Goal: Information Seeking & Learning: Compare options

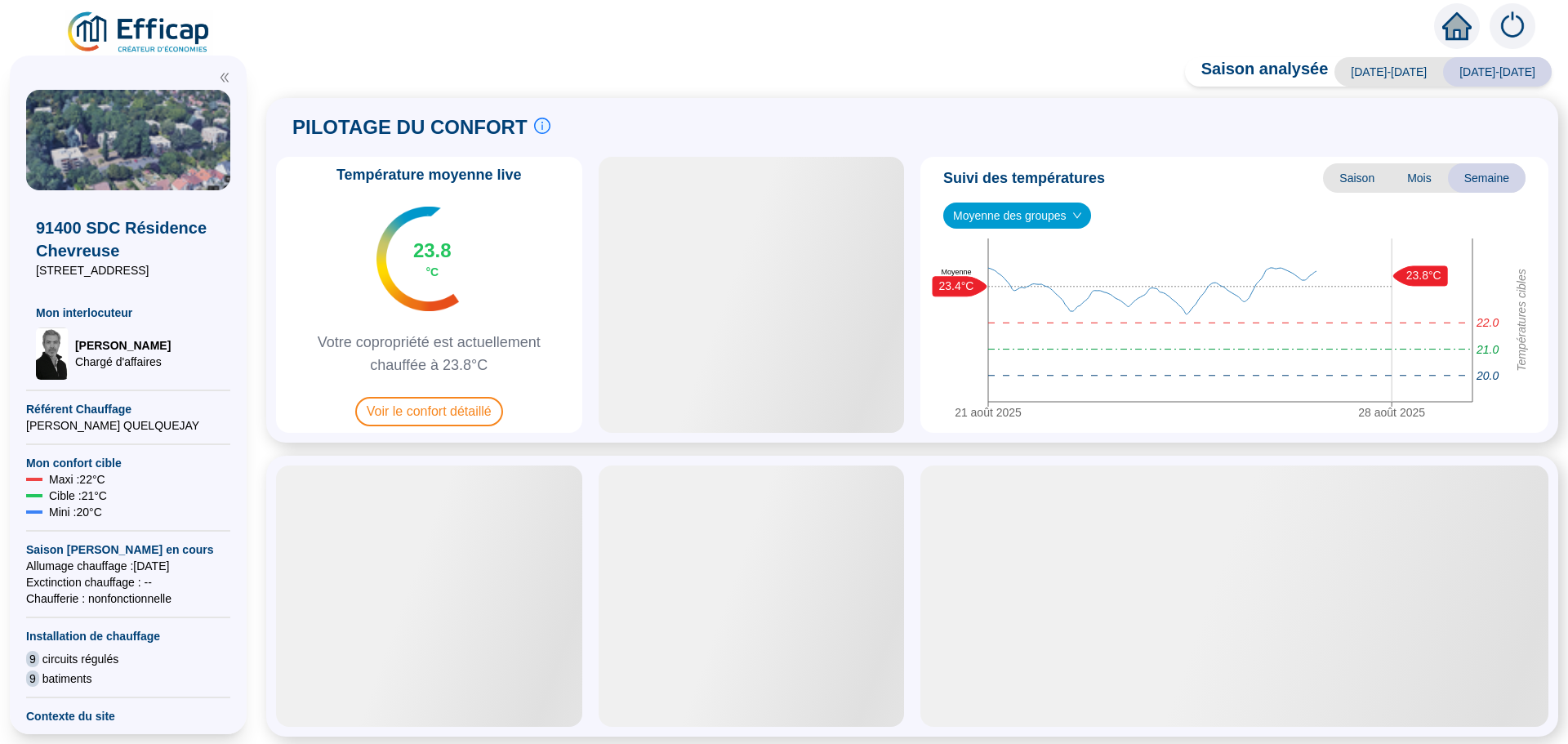
click at [438, 404] on span "Voir le confort détaillé" at bounding box center [429, 411] width 148 height 29
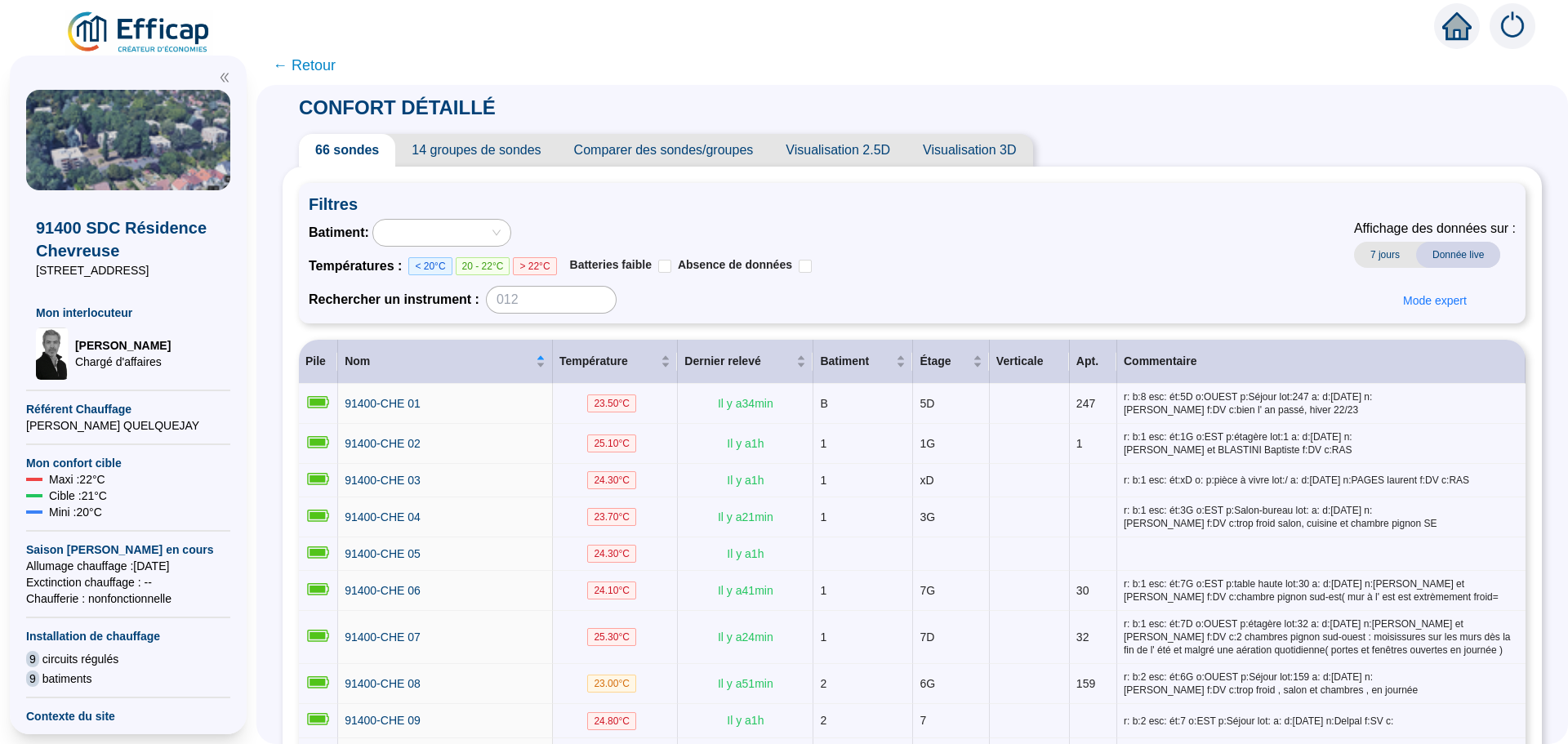
click at [693, 150] on span "Comparer des sondes/groupes" at bounding box center [664, 150] width 212 height 33
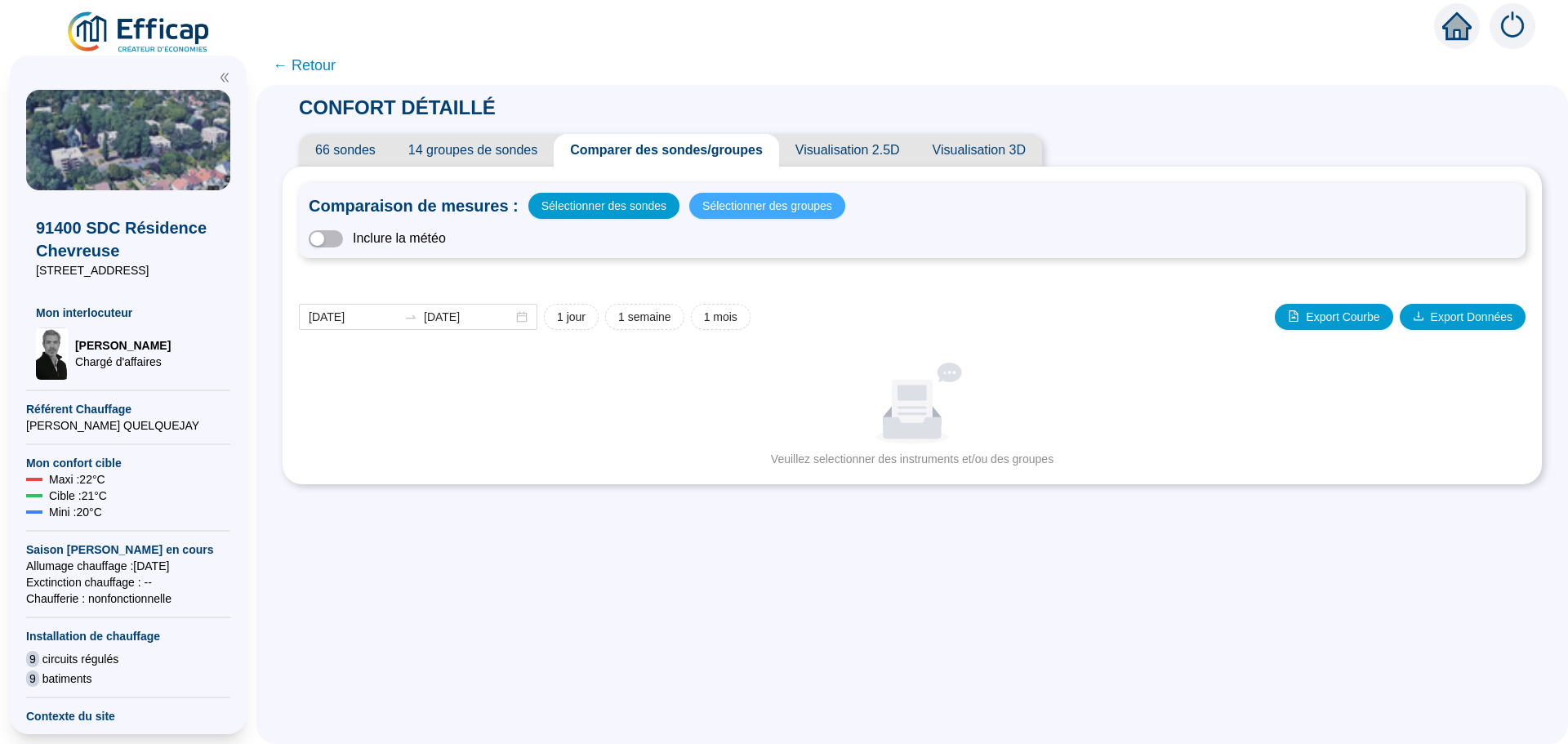
click at [733, 213] on span "Sélectionner des groupes" at bounding box center [768, 205] width 130 height 23
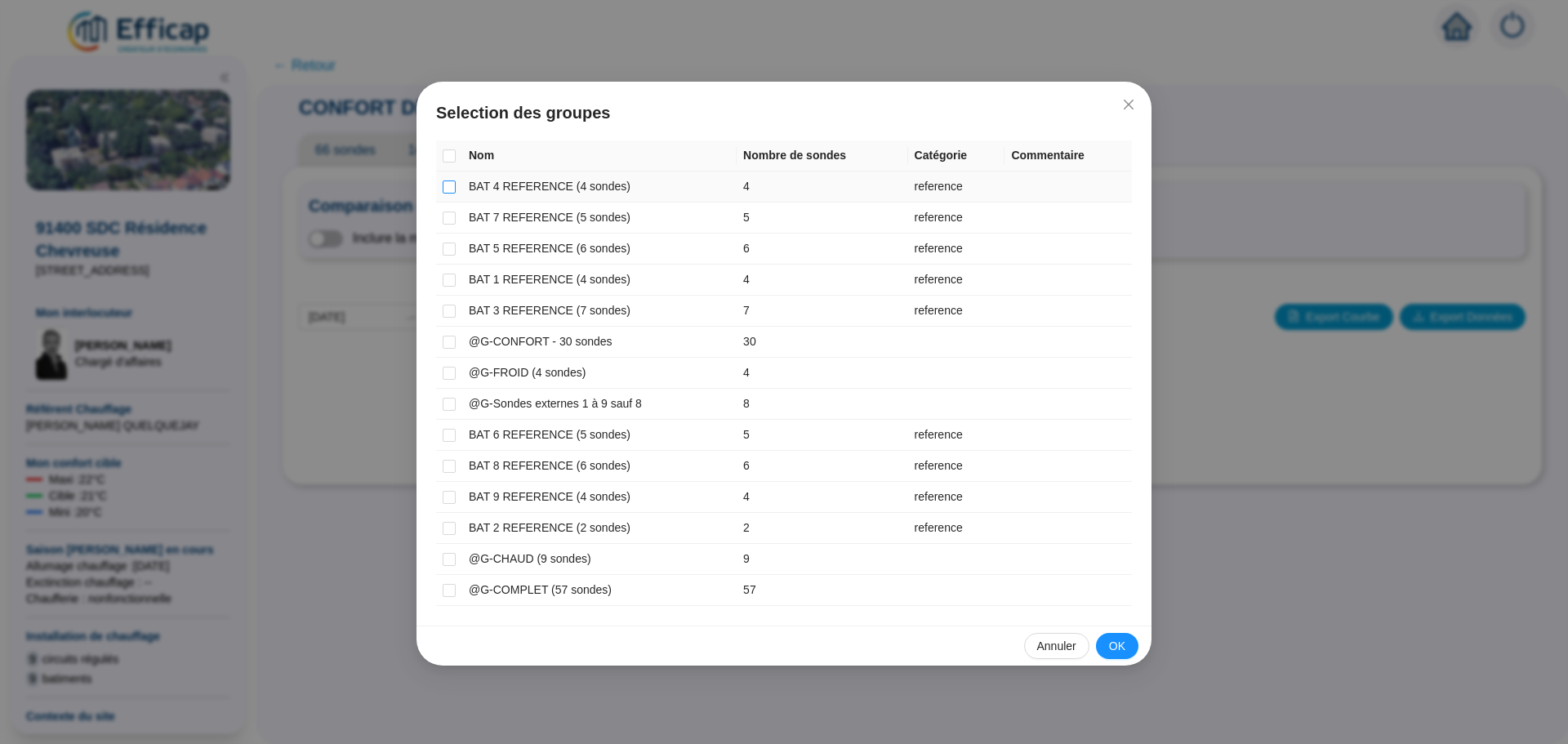
click at [447, 184] on input "checkbox" at bounding box center [449, 187] width 13 height 13
checkbox input "true"
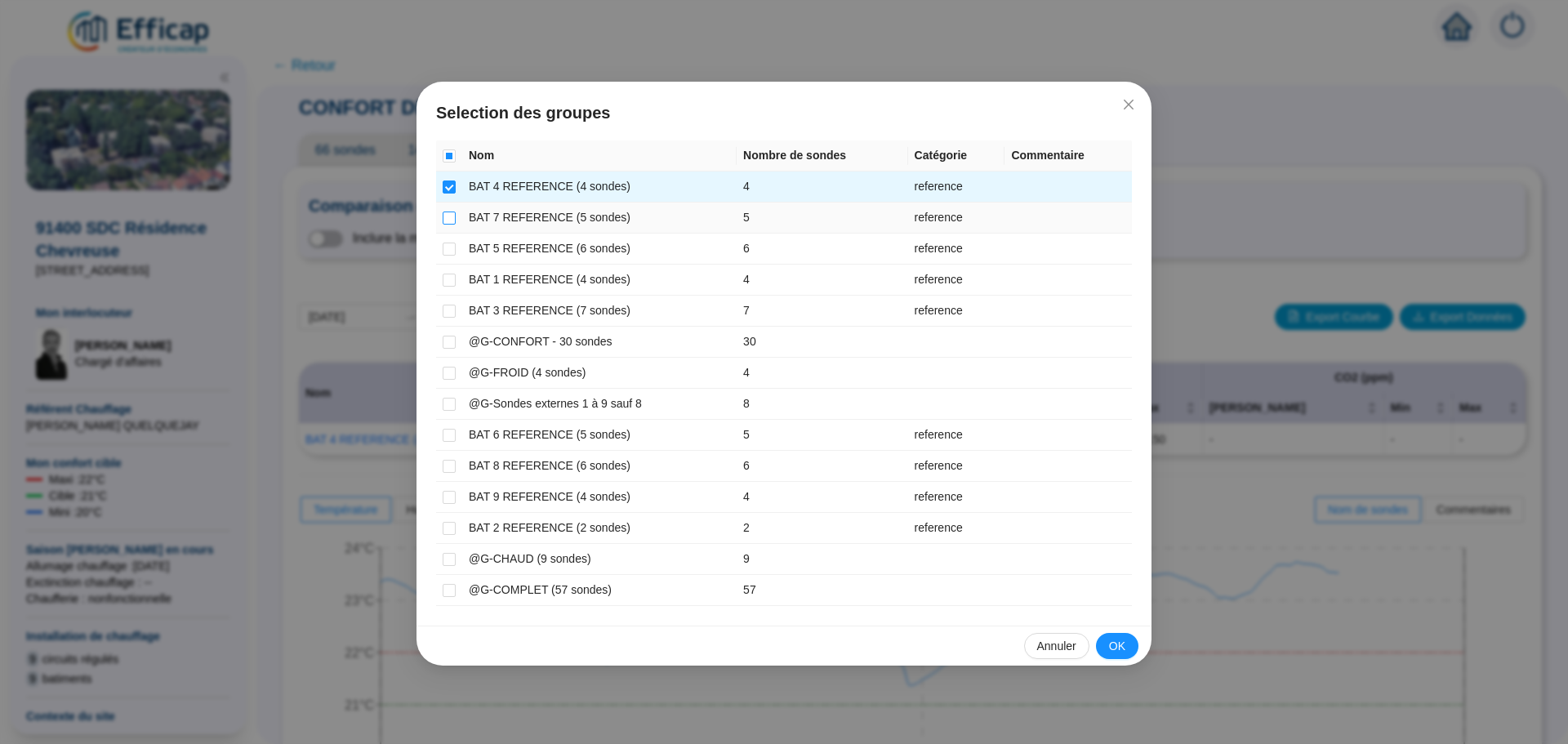
click at [449, 213] on input "checkbox" at bounding box center [449, 218] width 13 height 13
checkbox input "true"
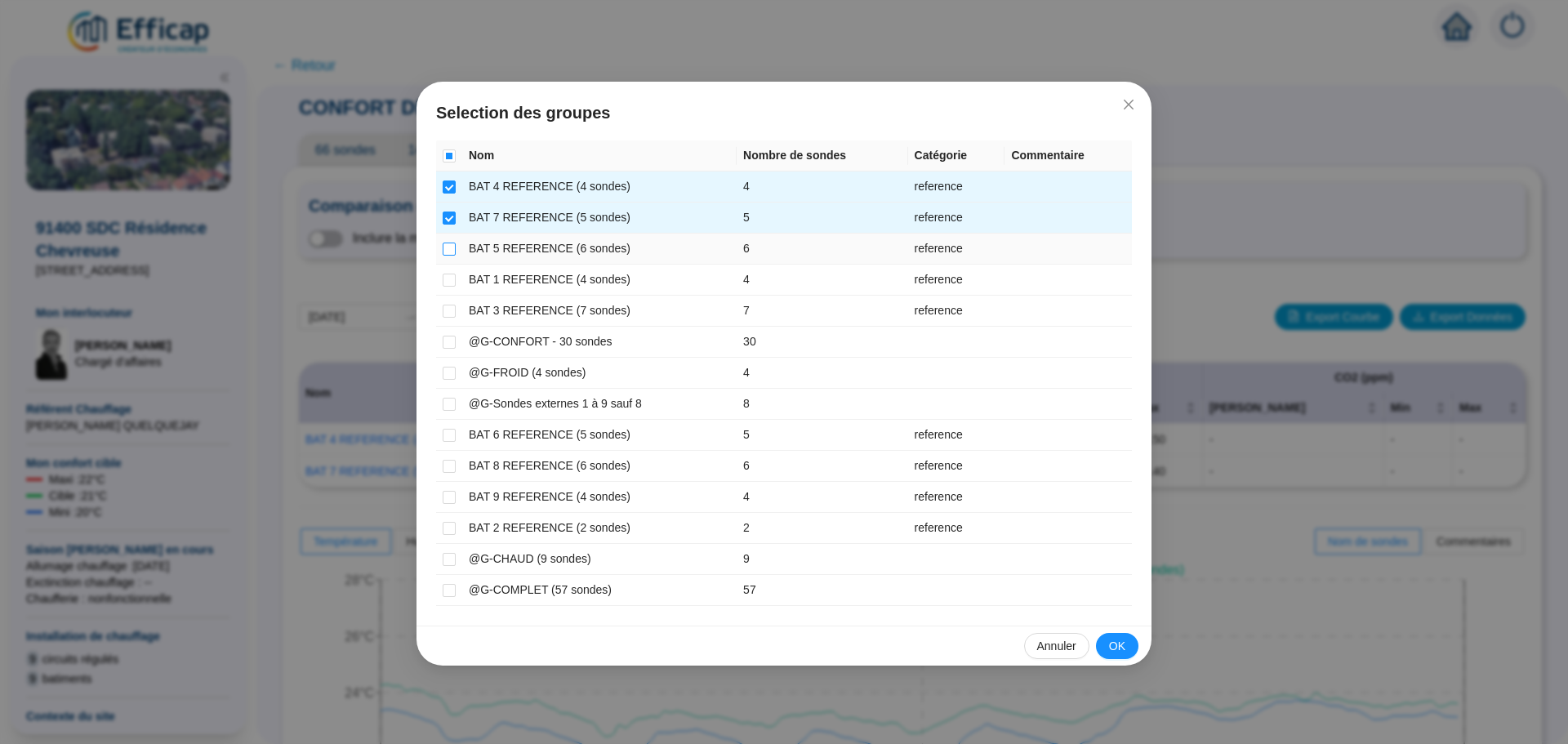
click at [446, 256] on label at bounding box center [449, 248] width 13 height 17
click at [446, 256] on input "checkbox" at bounding box center [449, 249] width 13 height 13
checkbox input "true"
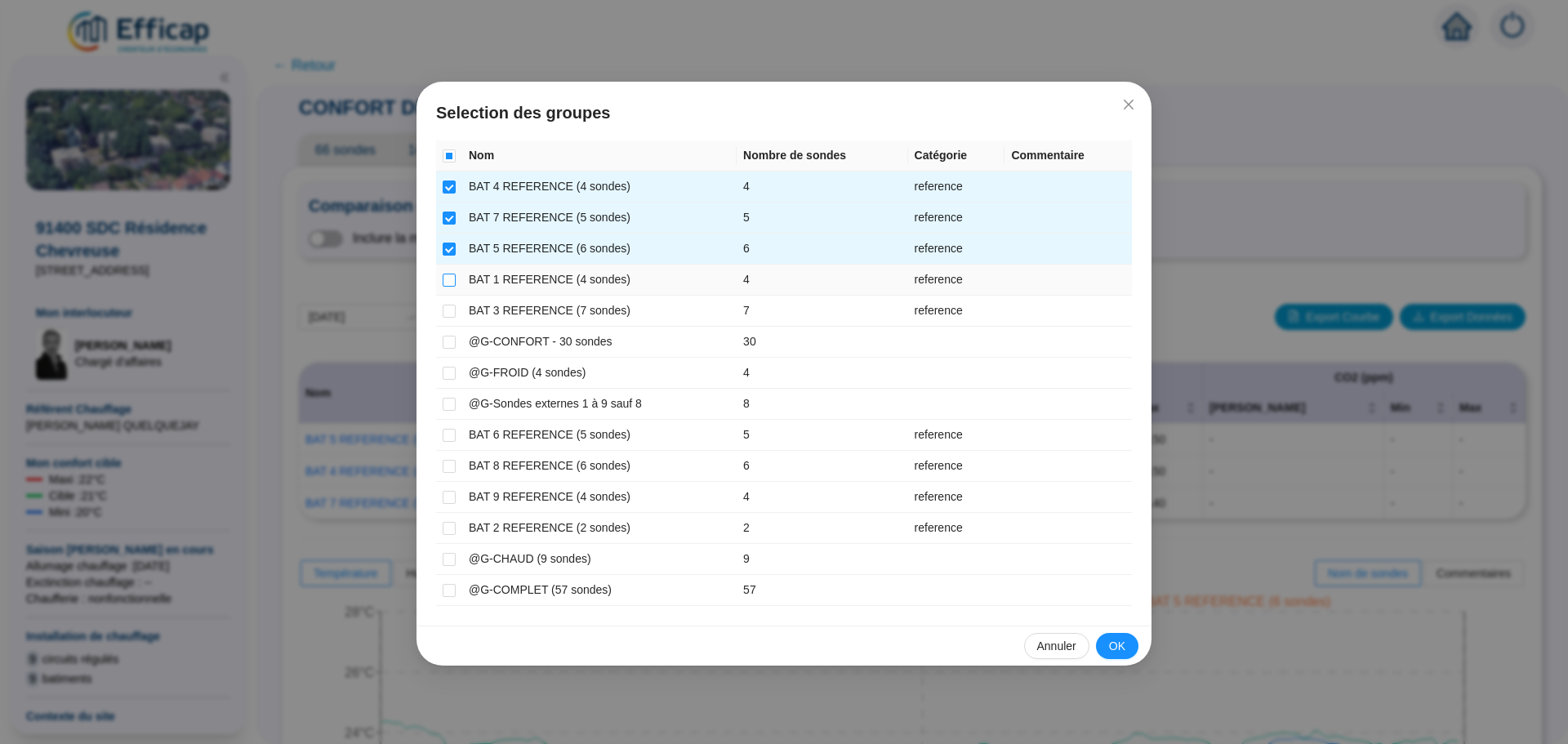
click at [449, 282] on input "checkbox" at bounding box center [449, 280] width 13 height 13
checkbox input "true"
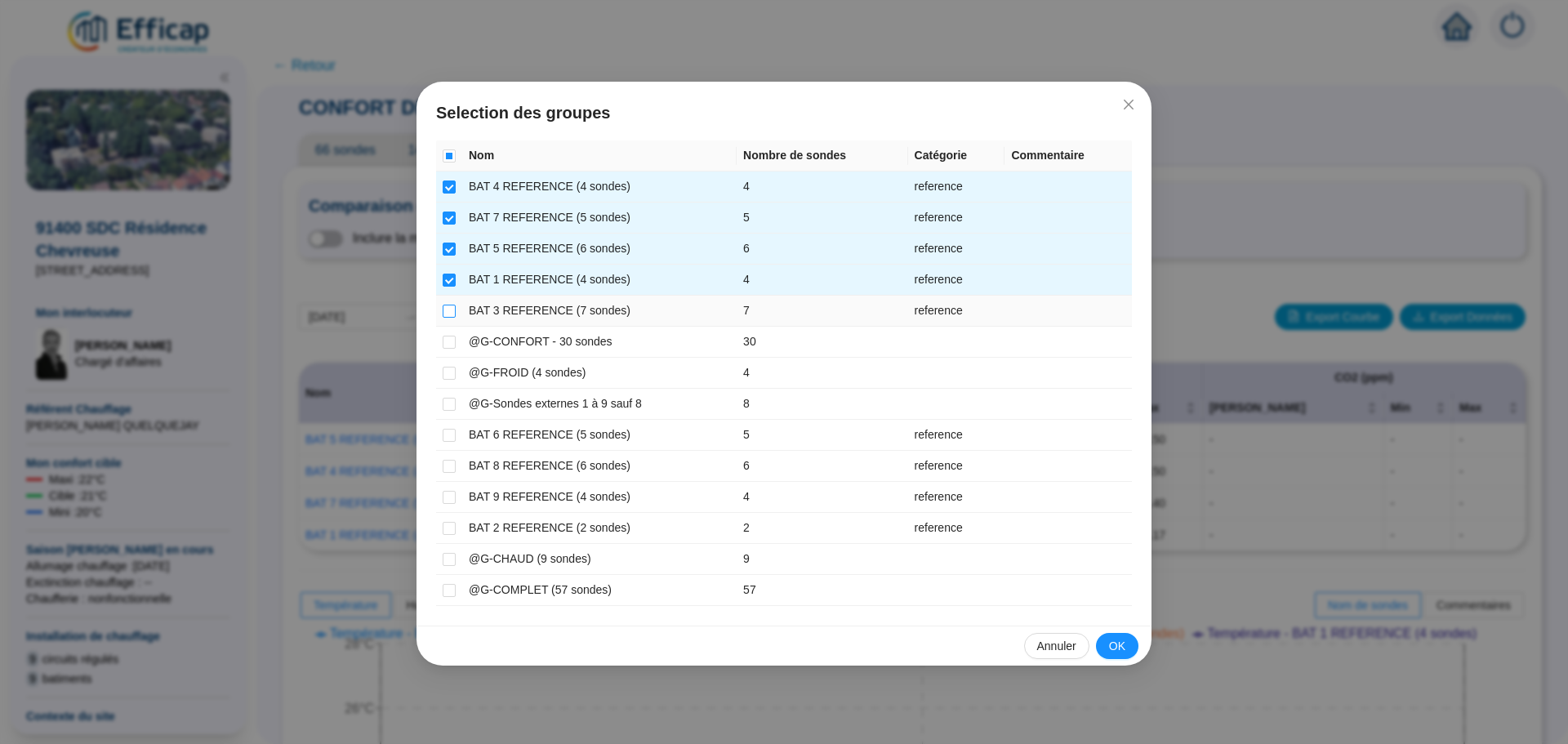
click at [453, 310] on input "checkbox" at bounding box center [449, 311] width 13 height 13
checkbox input "true"
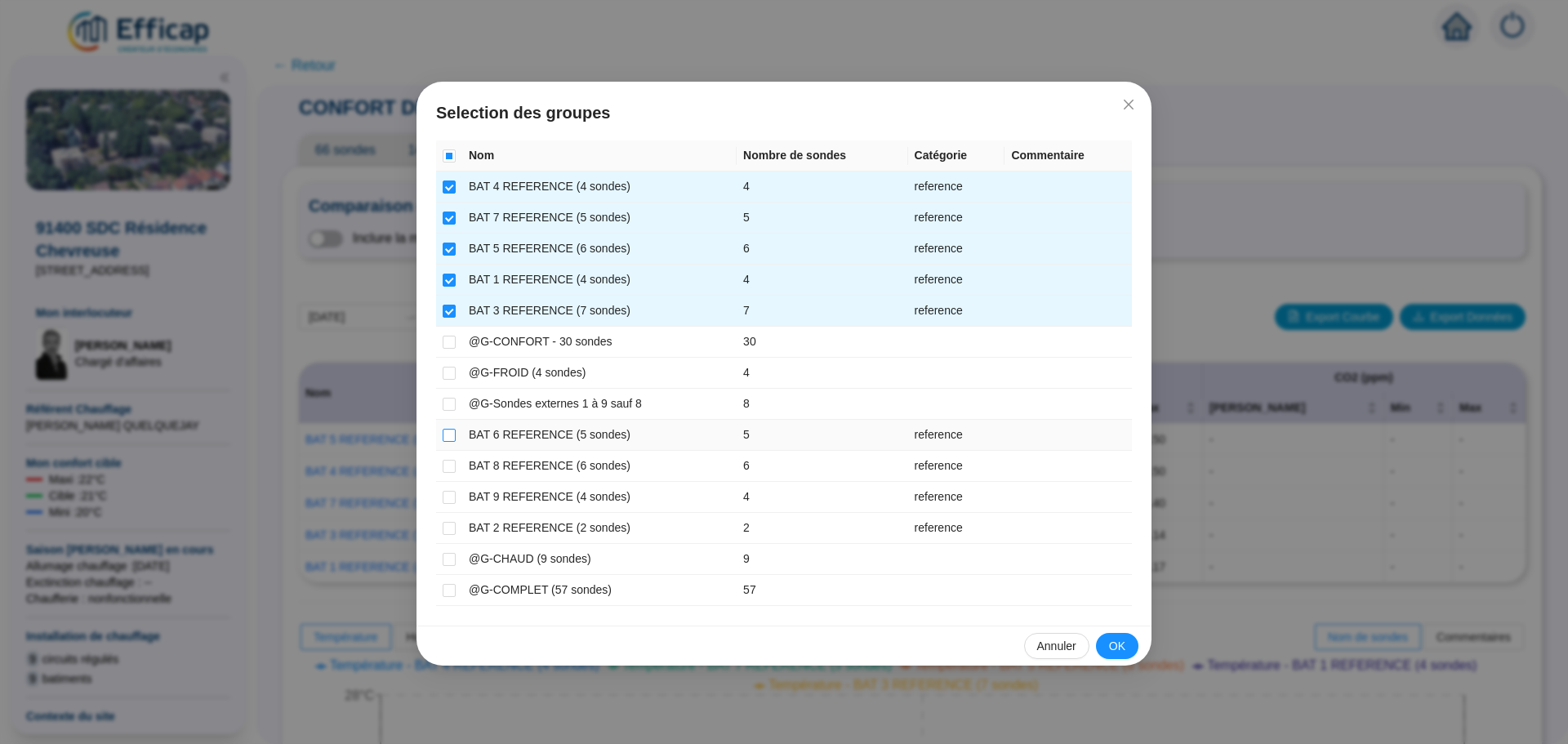
click at [449, 436] on input "checkbox" at bounding box center [449, 435] width 13 height 13
checkbox input "true"
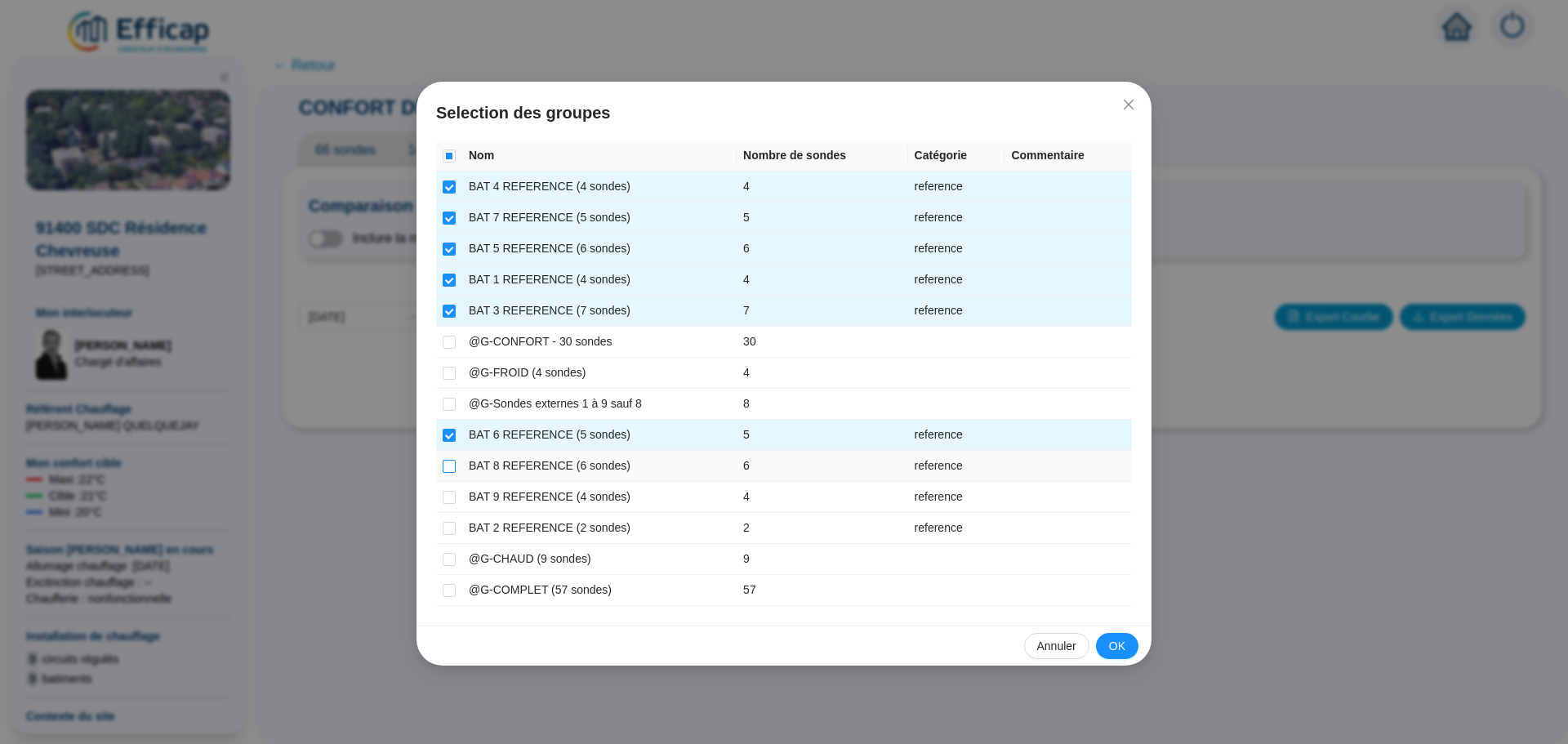
click at [450, 462] on input "checkbox" at bounding box center [449, 466] width 13 height 13
checkbox input "true"
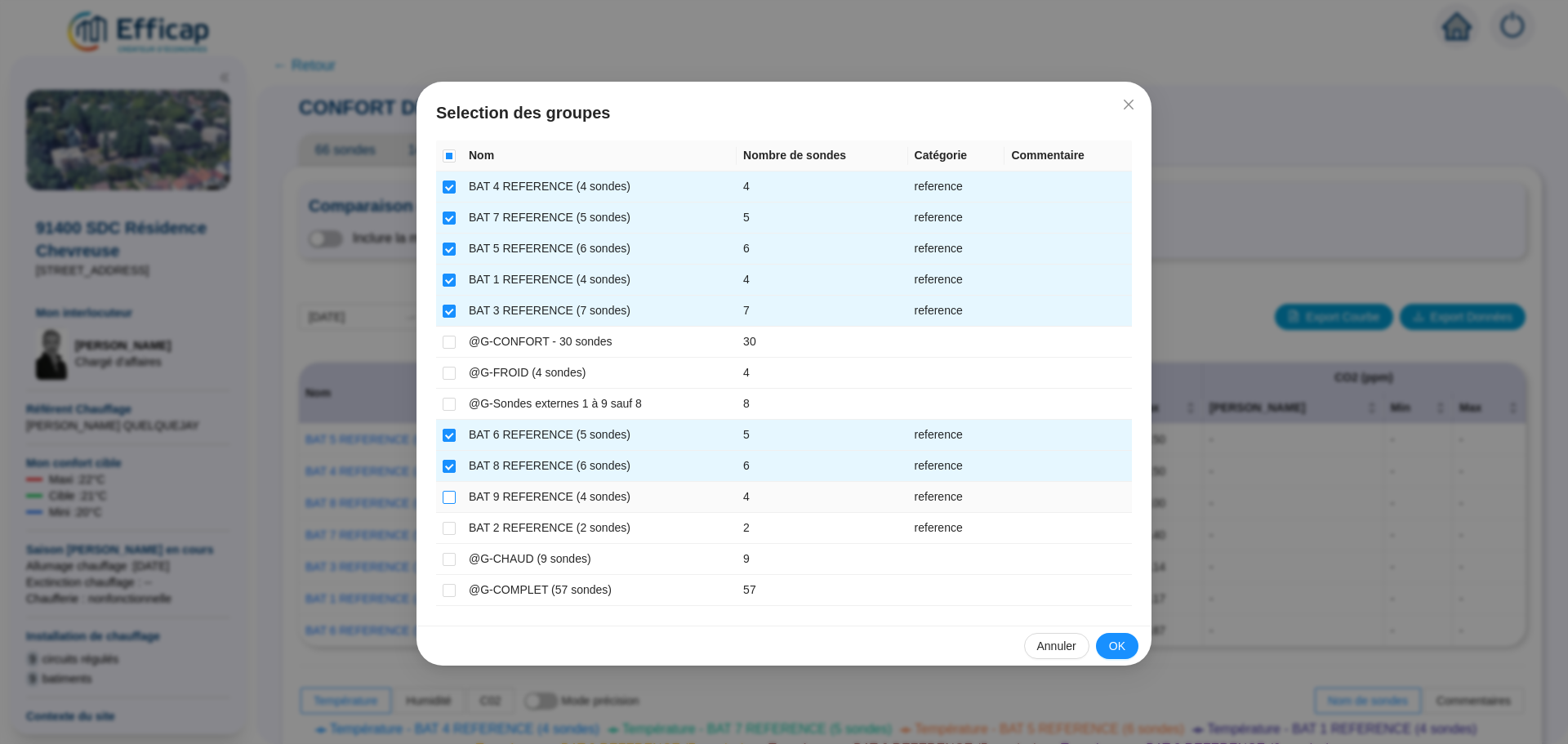
click at [449, 493] on input "checkbox" at bounding box center [449, 497] width 13 height 13
checkbox input "true"
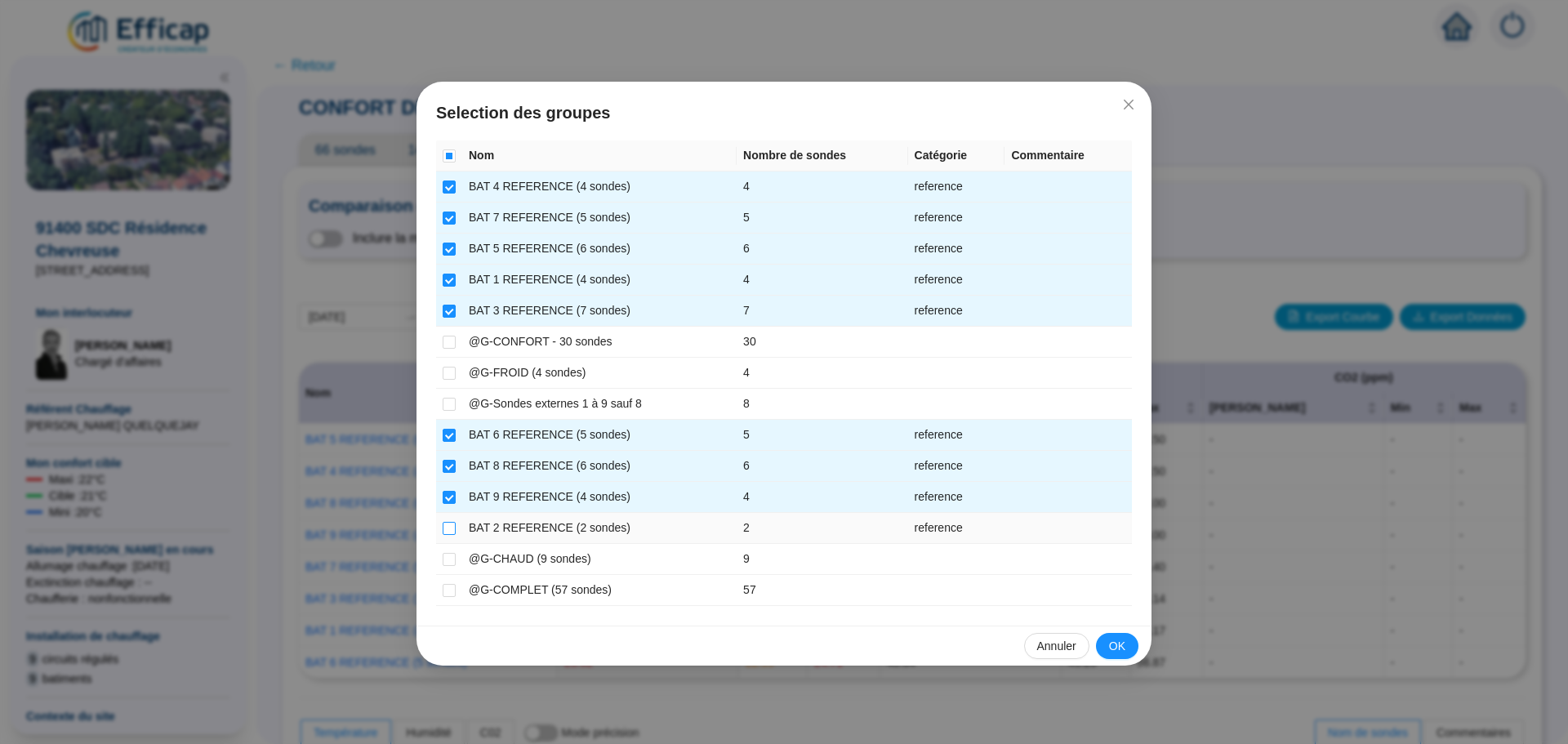
click at [449, 524] on input "checkbox" at bounding box center [449, 528] width 13 height 13
checkbox input "true"
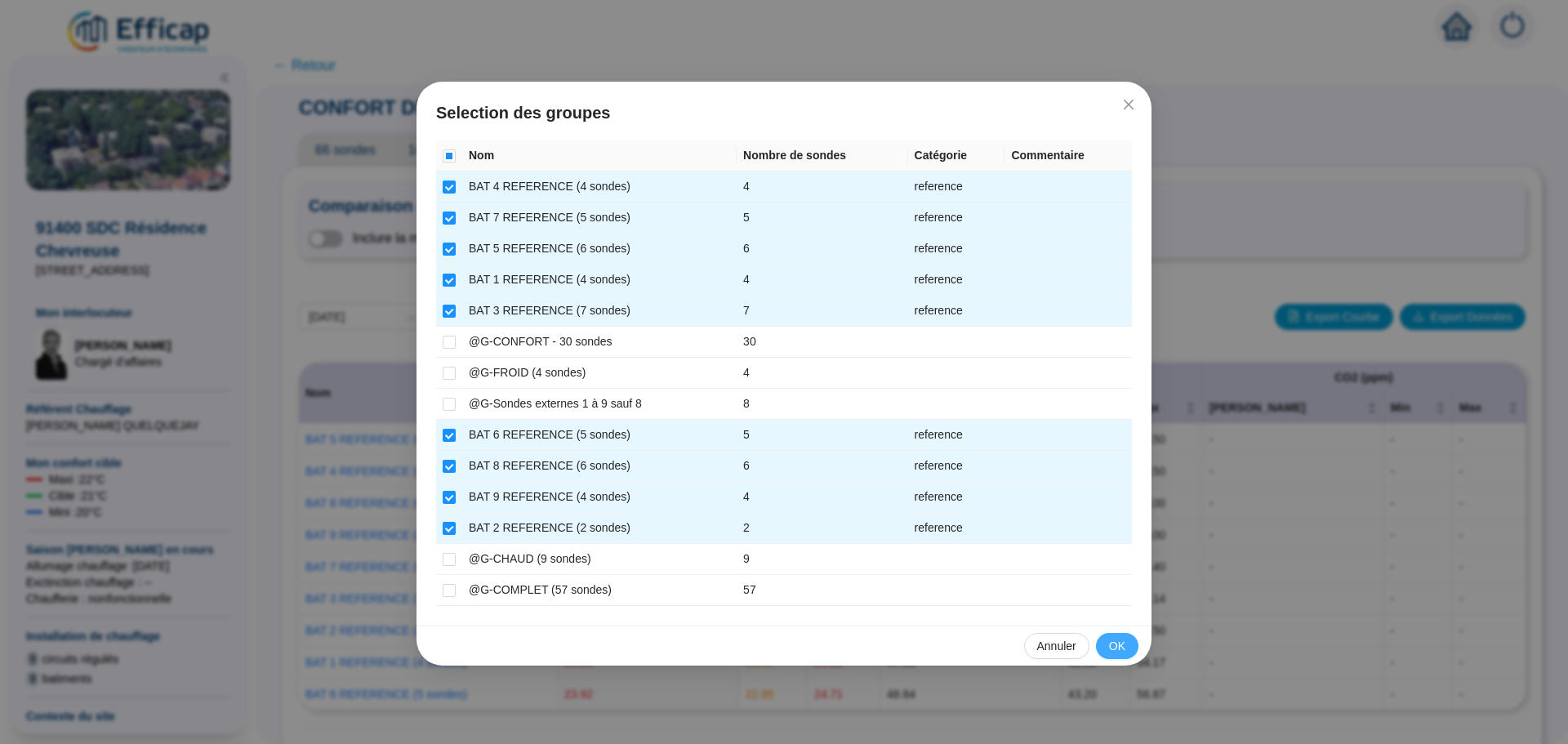
click at [1124, 642] on span "OK" at bounding box center [1117, 646] width 16 height 17
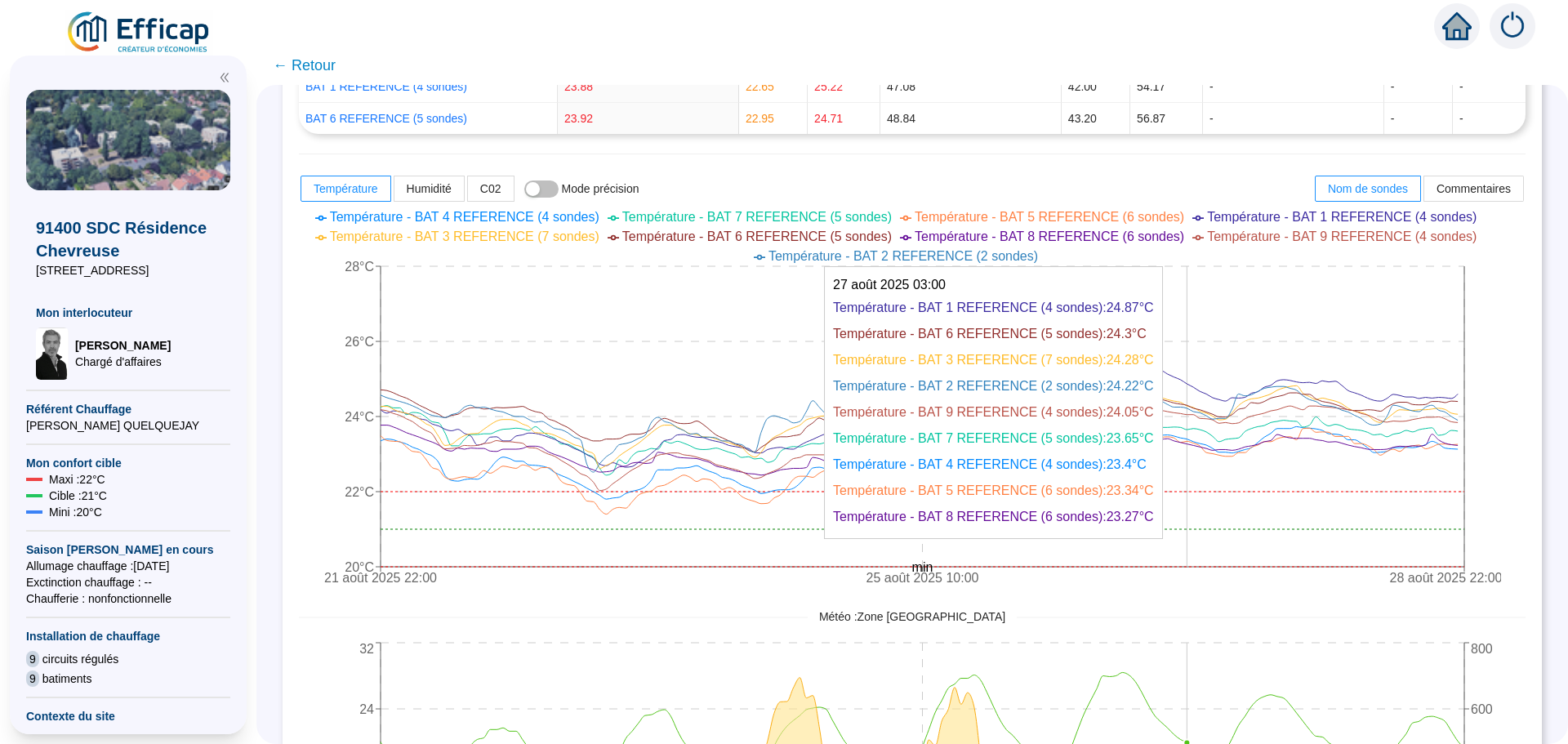
scroll to position [654, 0]
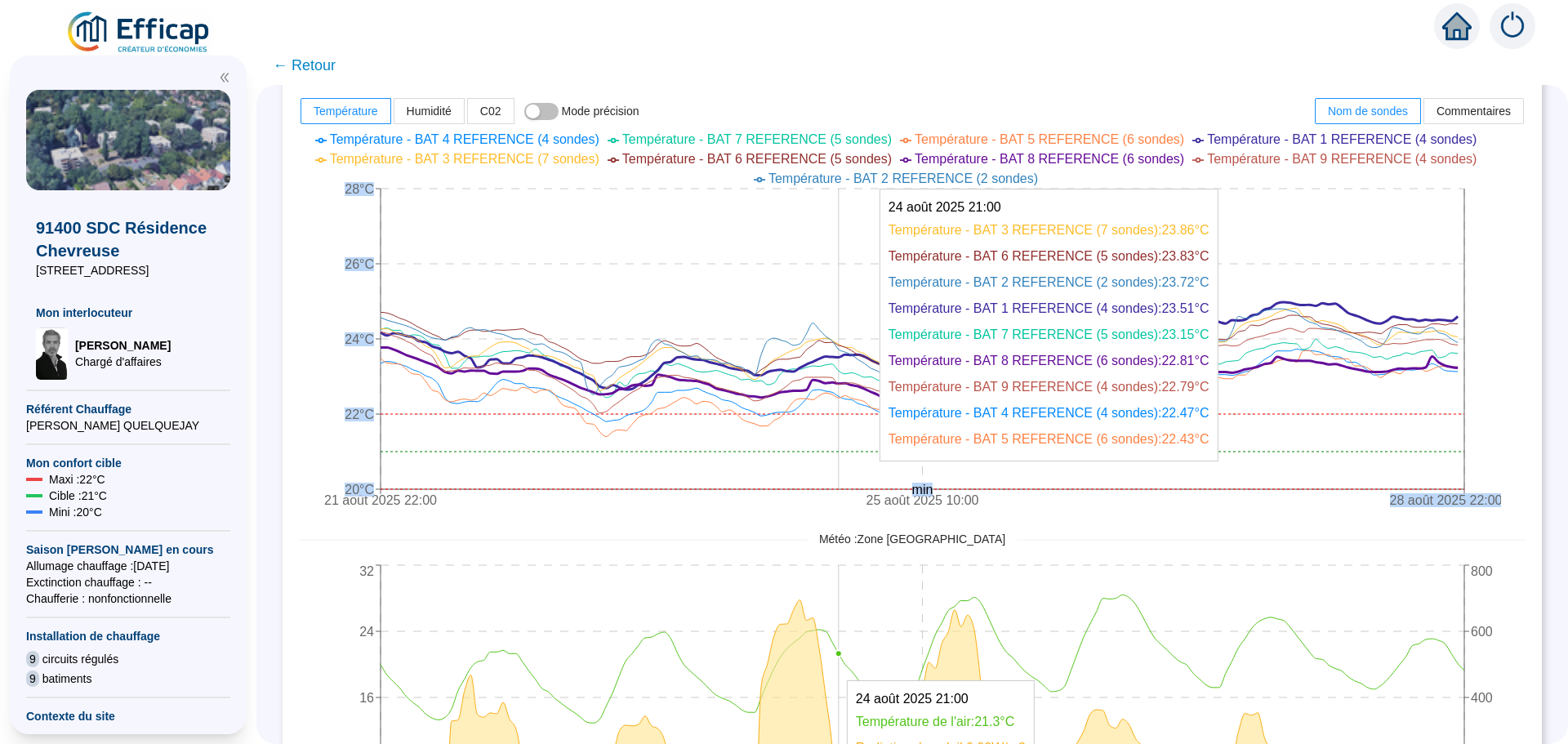
drag, startPoint x: 1291, startPoint y: 387, endPoint x: 850, endPoint y: 369, distance: 441.4
click at [850, 369] on icon "21 août 2025 22:00 25 août 2025 10:00 28 août 2025 22:00 20°C 22°C 24°C 26°C 28…" at bounding box center [899, 322] width 1202 height 392
